Goal: Navigation & Orientation: Find specific page/section

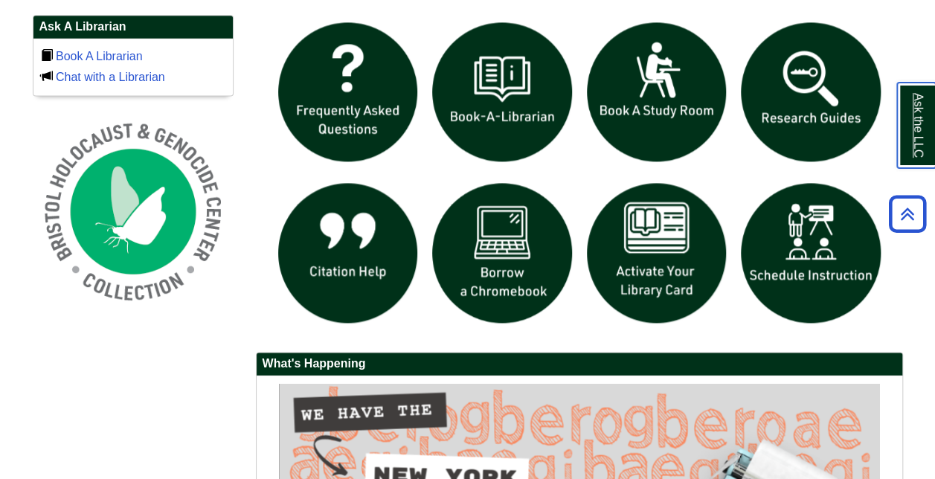
scroll to position [1035, 0]
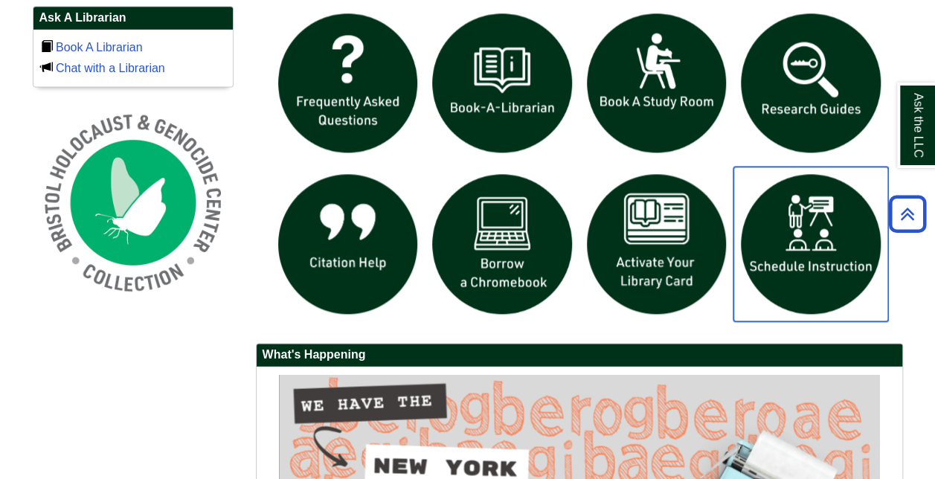
click at [793, 252] on img "slideshow" at bounding box center [810, 244] width 155 height 155
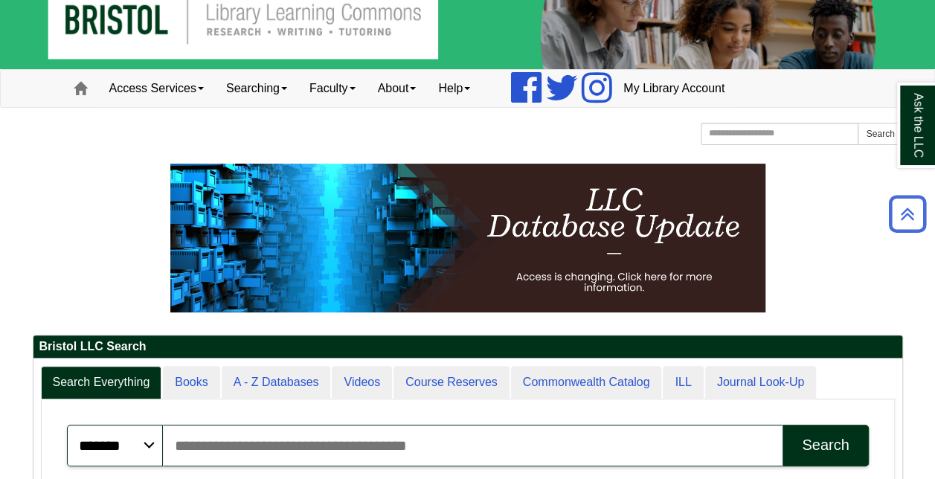
scroll to position [16, 0]
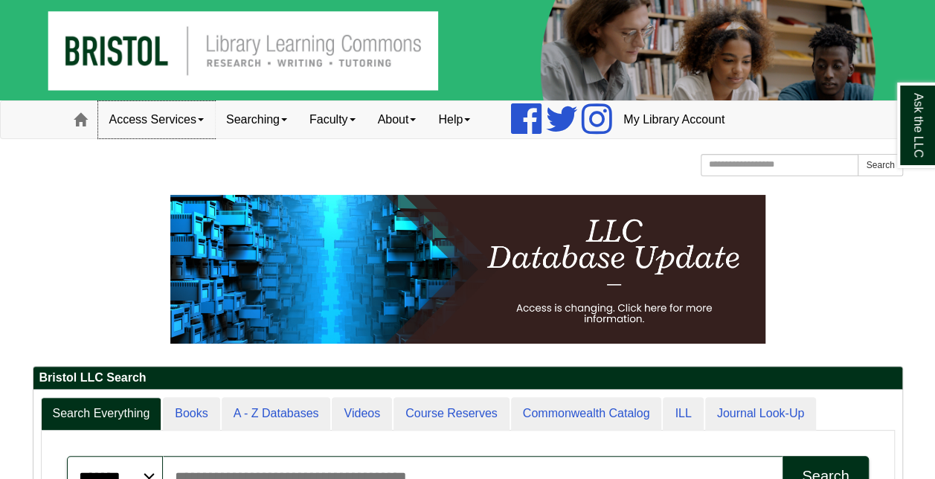
click at [203, 123] on link "Access Services" at bounding box center [156, 119] width 117 height 37
click at [74, 296] on p at bounding box center [468, 269] width 870 height 149
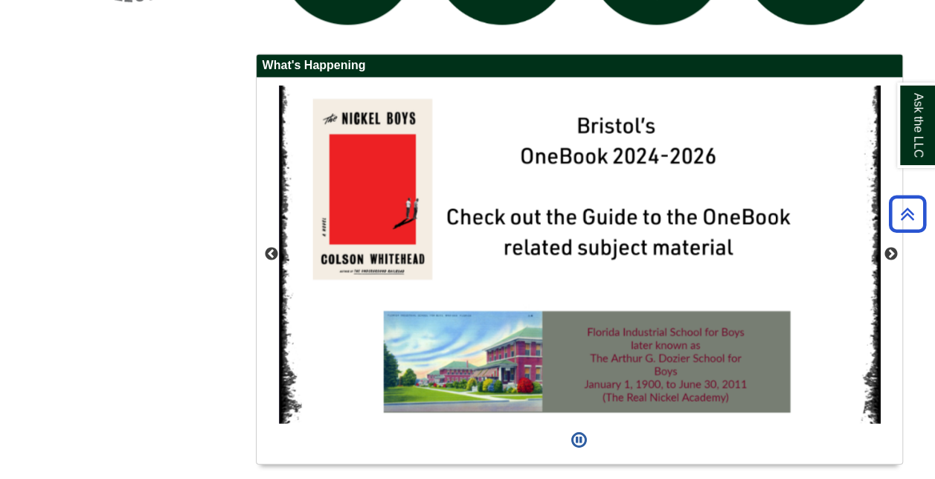
scroll to position [1365, 0]
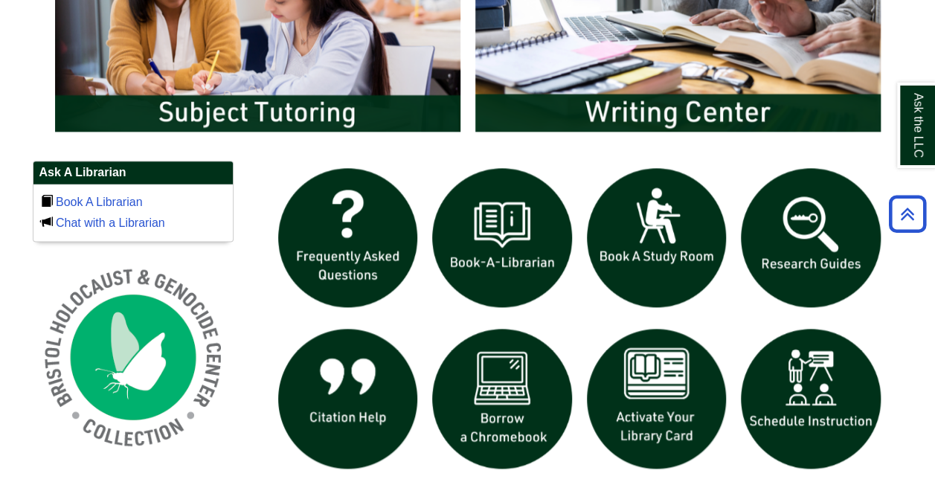
scroll to position [879, 0]
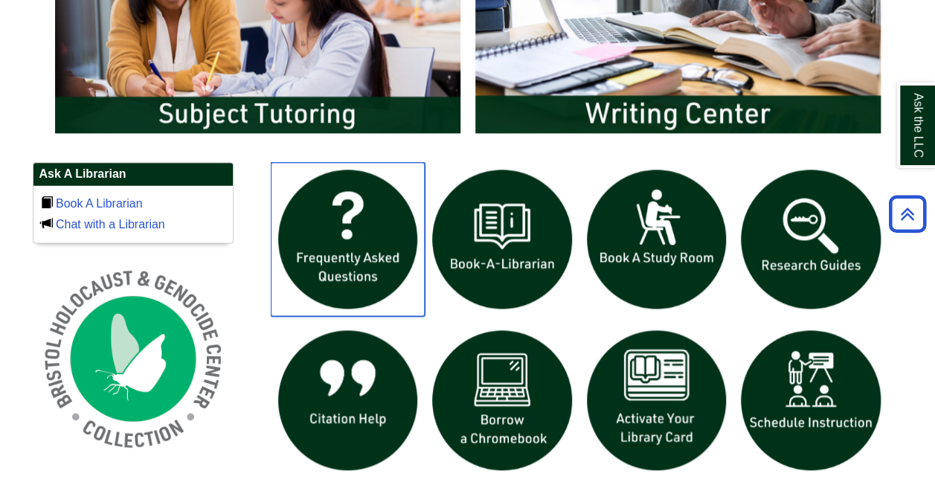
click at [338, 256] on img "slideshow" at bounding box center [348, 239] width 155 height 155
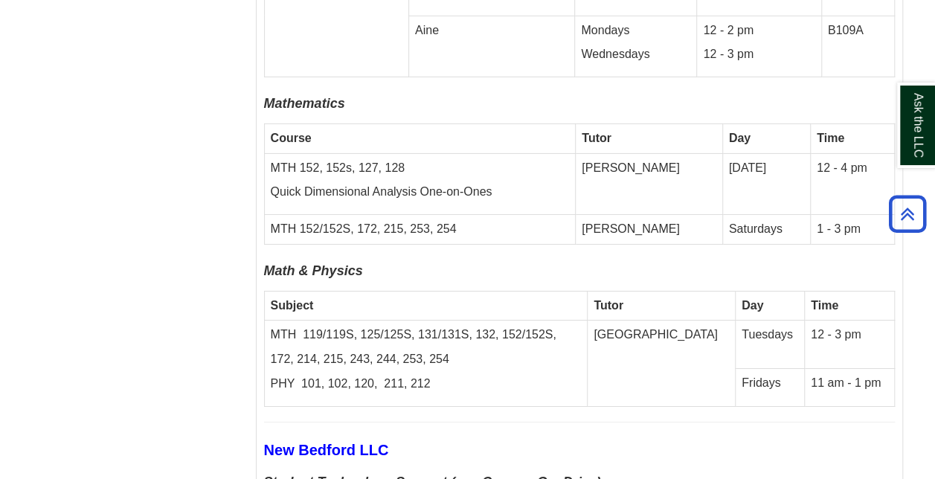
scroll to position [5216, 0]
